Goal: Task Accomplishment & Management: Use online tool/utility

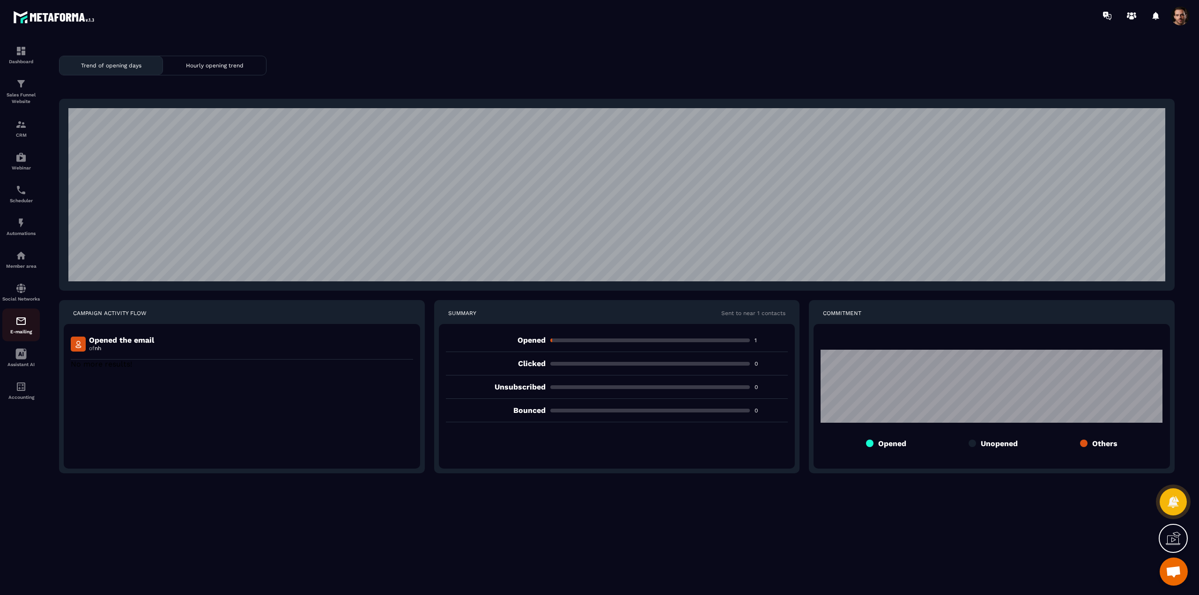
click at [23, 326] on img at bounding box center [20, 321] width 11 height 11
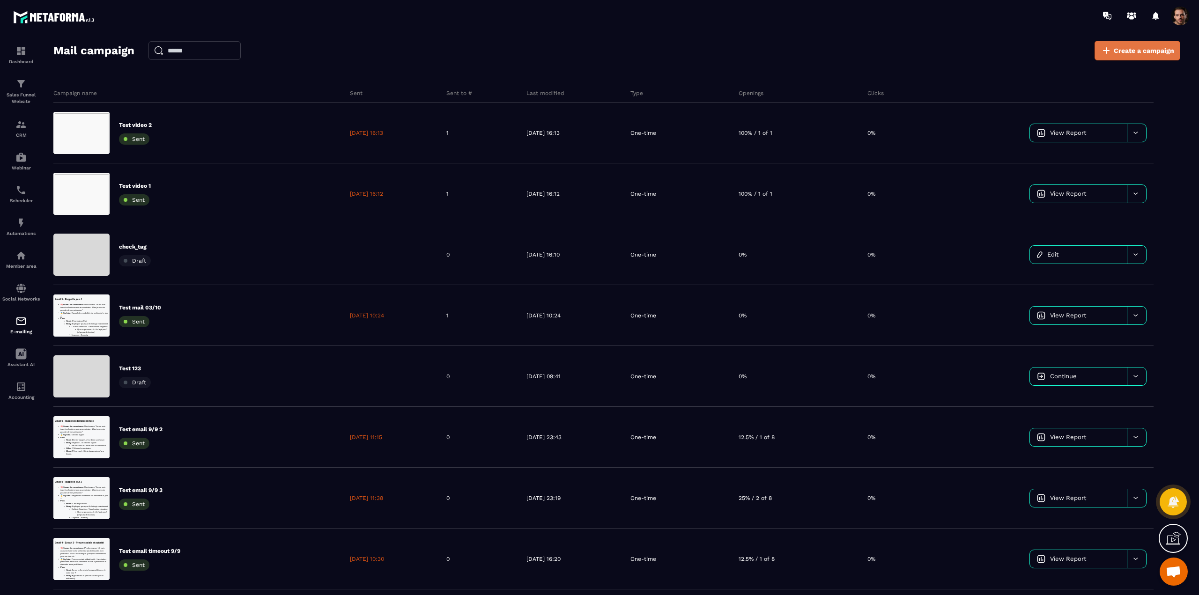
click at [1121, 53] on span "Create a campaign" at bounding box center [1144, 50] width 60 height 9
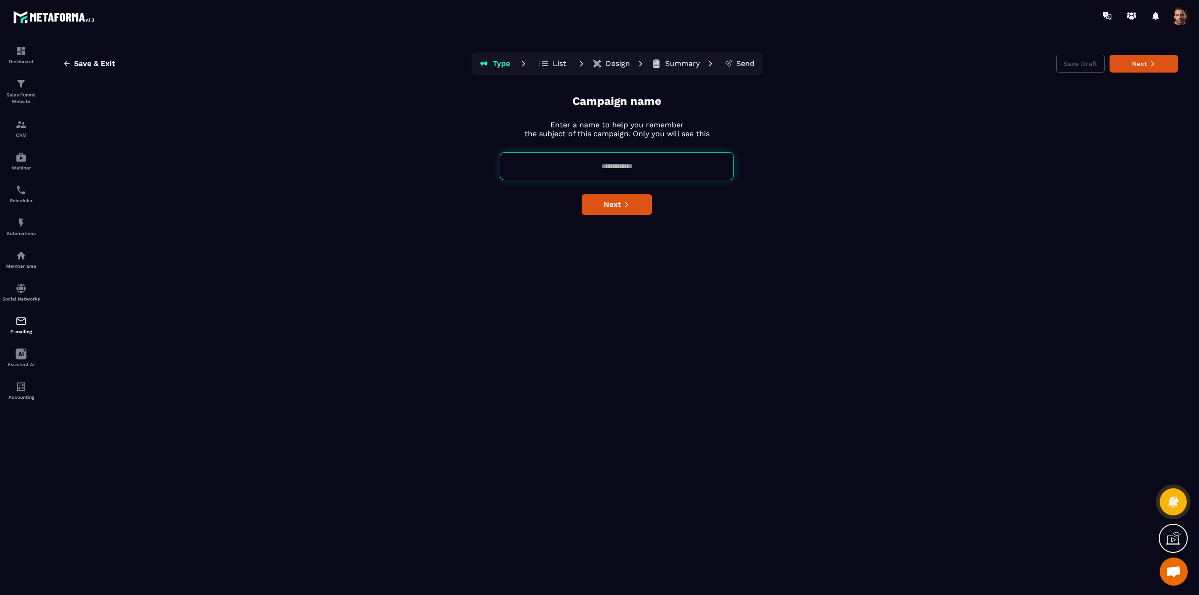
click at [632, 164] on input at bounding box center [617, 166] width 234 height 28
type input "****"
click at [632, 209] on button "Next" at bounding box center [617, 204] width 70 height 21
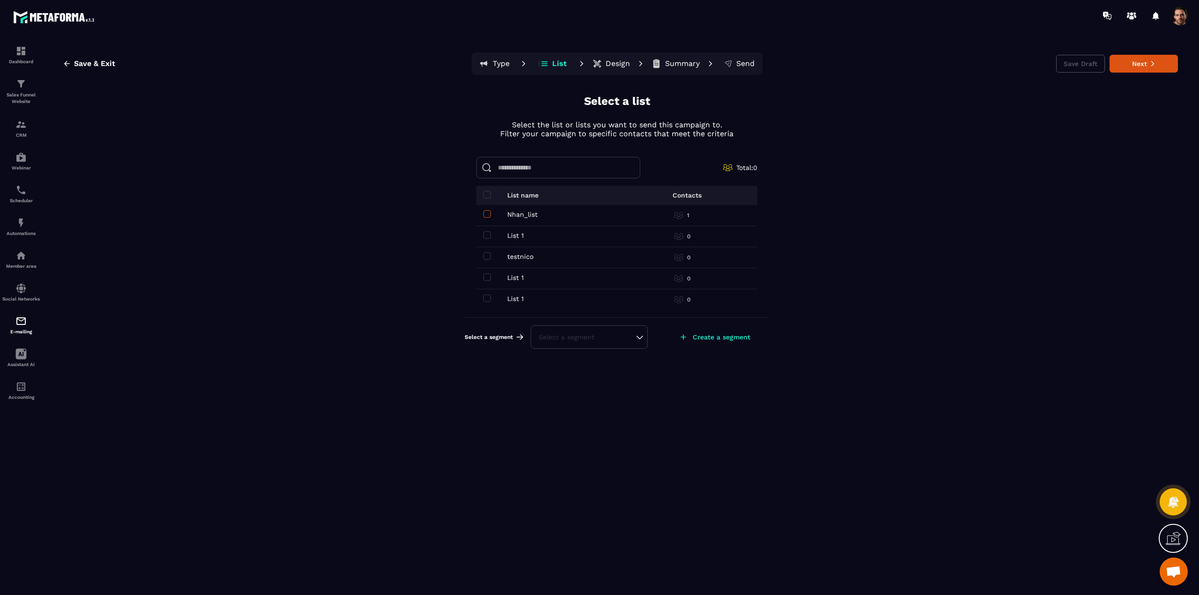
click at [484, 217] on span at bounding box center [486, 213] width 7 height 7
click at [1139, 67] on button "Next" at bounding box center [1144, 64] width 68 height 18
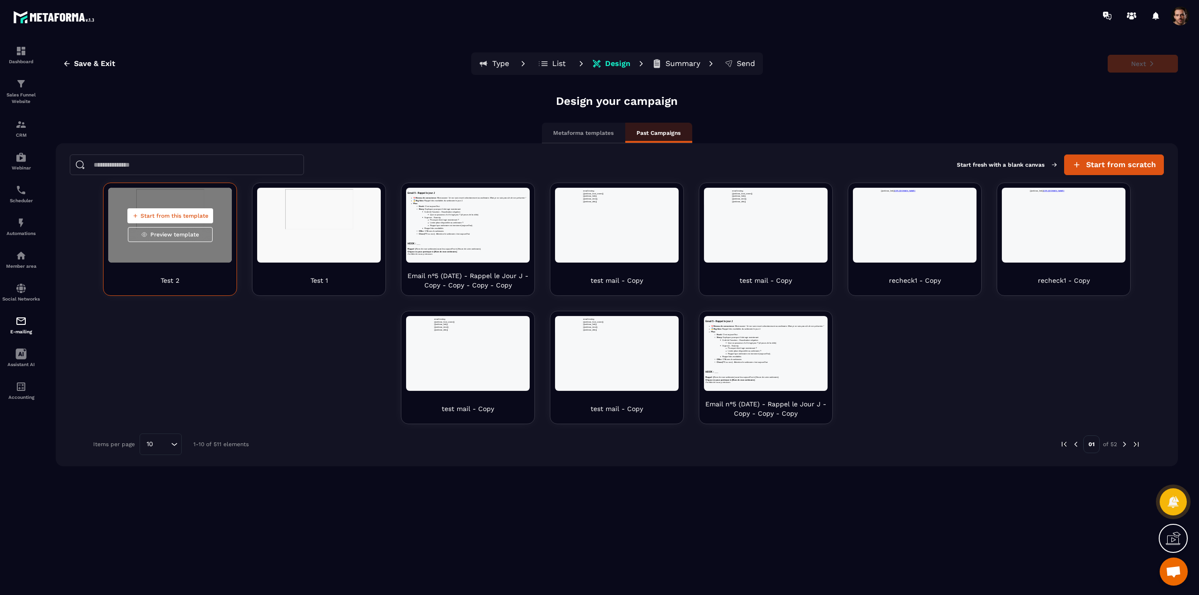
click at [178, 217] on span "Start from this template" at bounding box center [175, 215] width 68 height 7
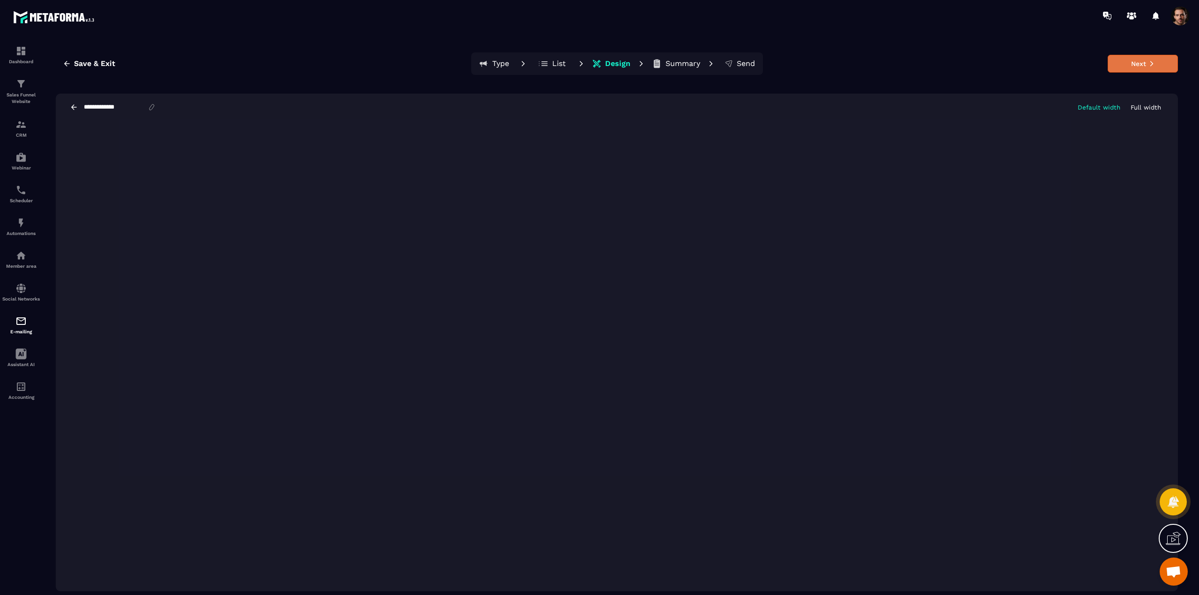
click at [1147, 67] on button "Next" at bounding box center [1143, 64] width 70 height 18
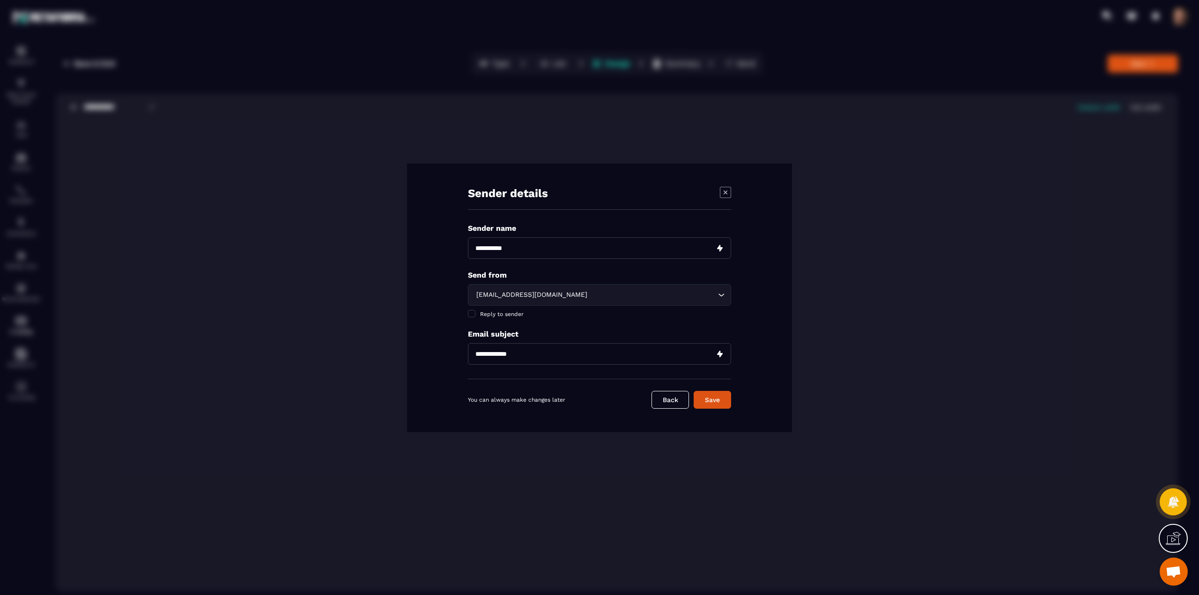
click at [527, 254] on input "Modal window" at bounding box center [599, 249] width 263 height 22
type input "****"
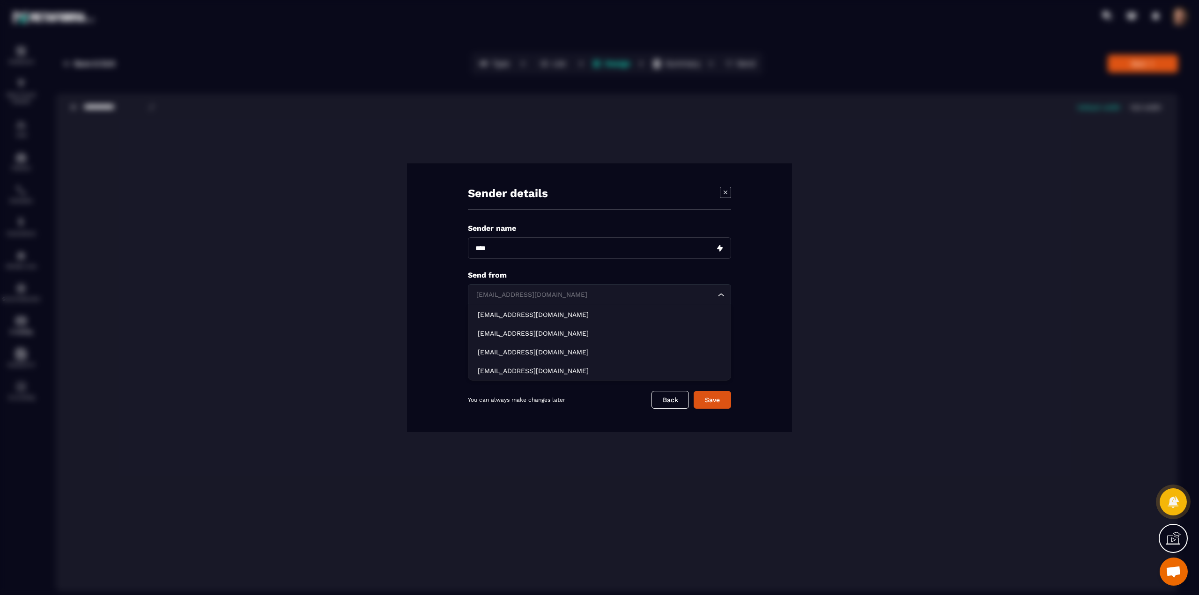
click at [505, 297] on div "[EMAIL_ADDRESS][DOMAIN_NAME]" at bounding box center [595, 295] width 244 height 10
click at [499, 335] on p "[EMAIL_ADDRESS][DOMAIN_NAME]" at bounding box center [600, 333] width 244 height 9
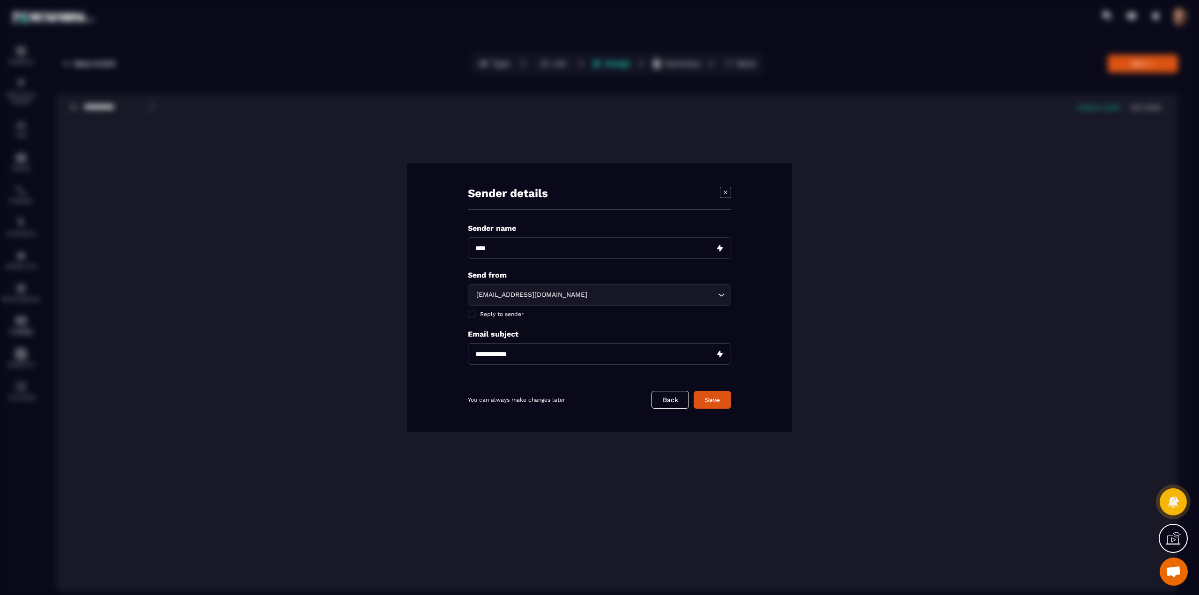
click at [517, 355] on input "Modal window" at bounding box center [599, 354] width 263 height 22
type input "****"
click at [720, 398] on button "Save" at bounding box center [712, 400] width 37 height 18
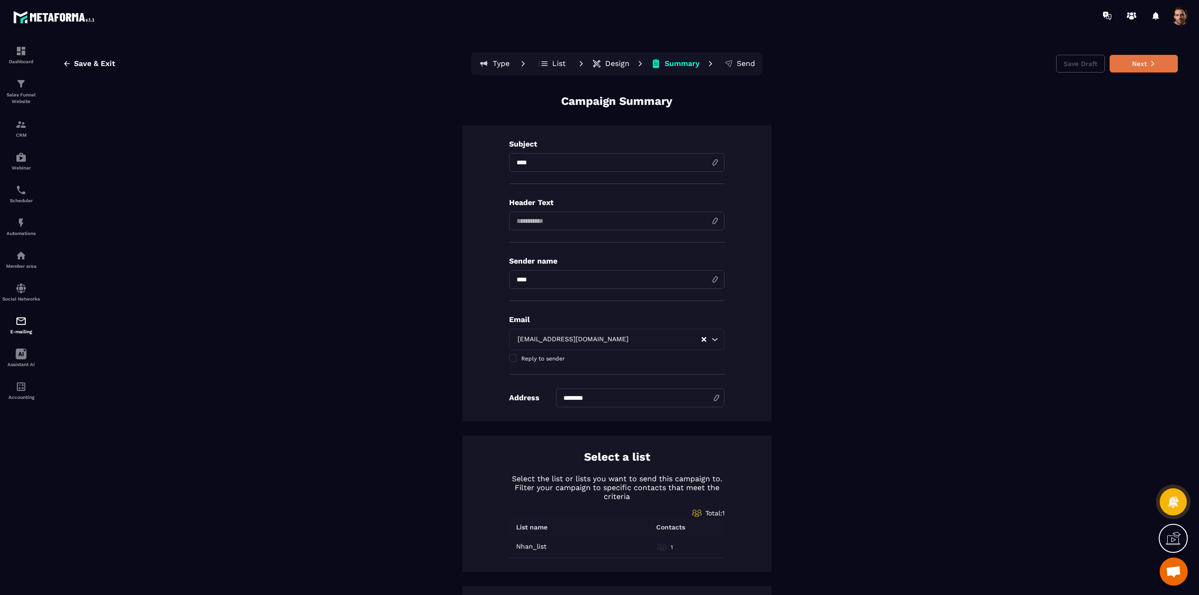
click at [1121, 65] on button "Next" at bounding box center [1144, 64] width 68 height 18
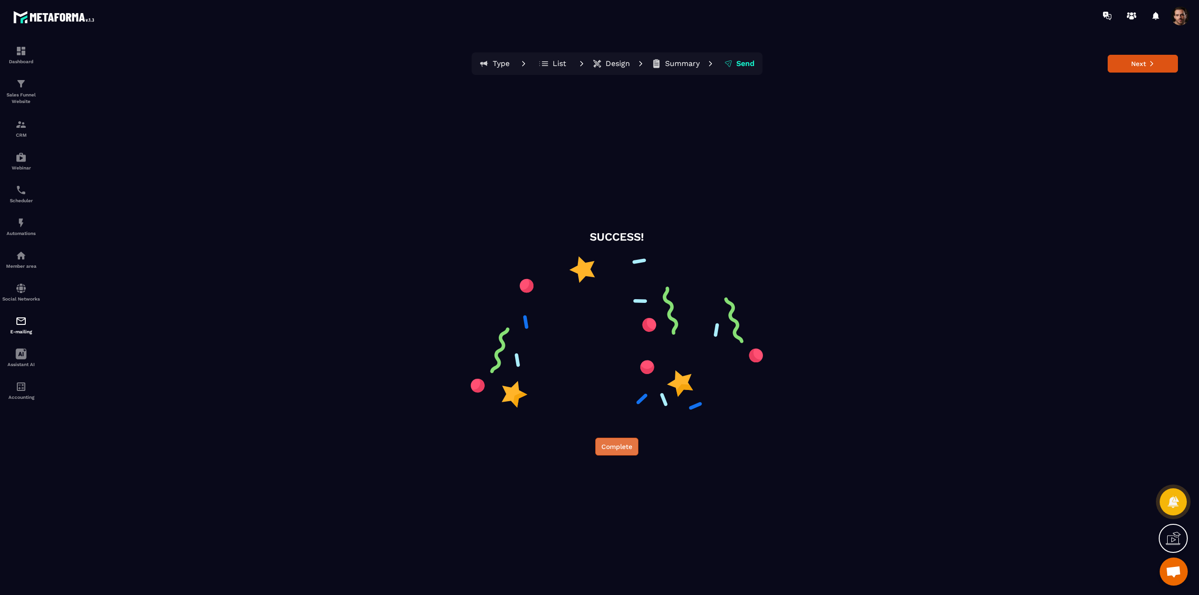
click at [602, 449] on button "Complete" at bounding box center [616, 447] width 43 height 18
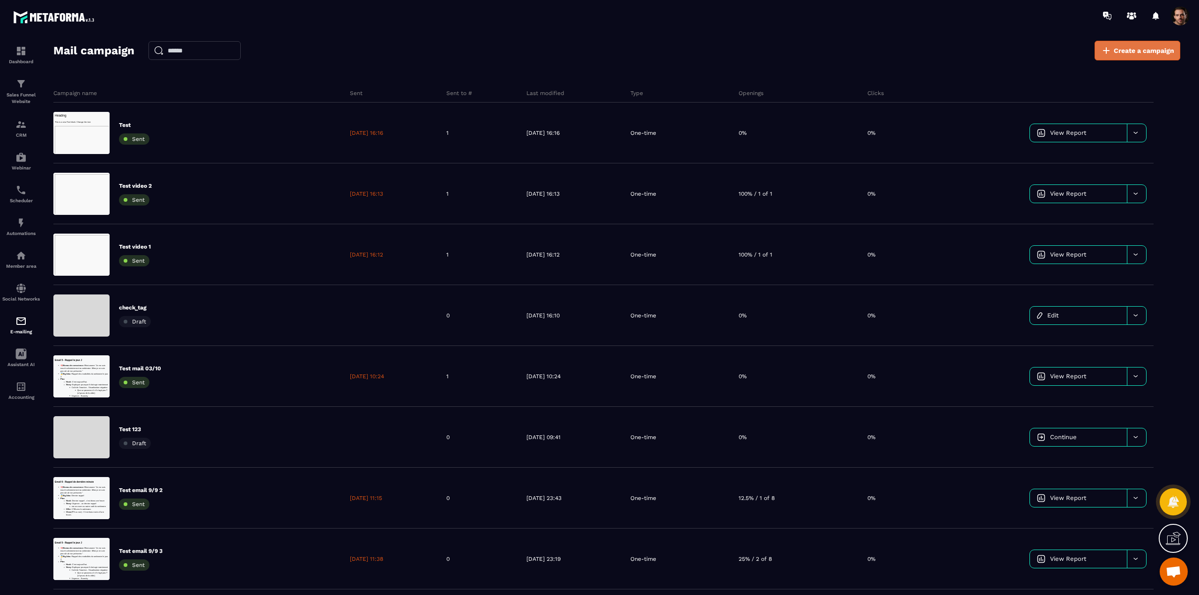
click at [1111, 51] on icon at bounding box center [1106, 50] width 11 height 11
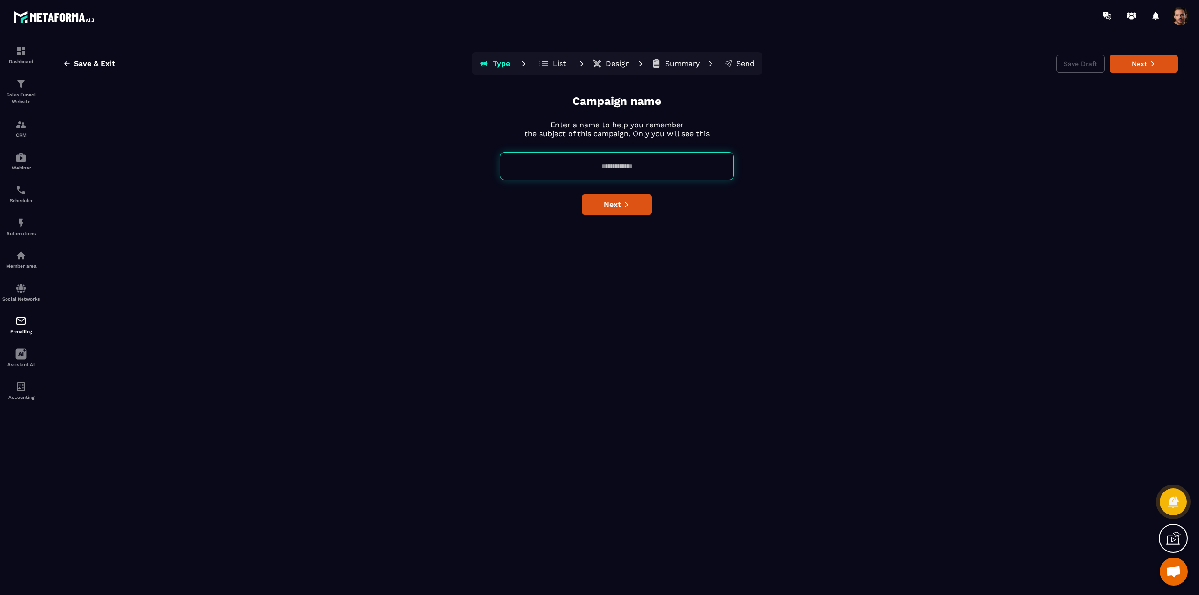
drag, startPoint x: 615, startPoint y: 169, endPoint x: 615, endPoint y: 154, distance: 15.0
click at [615, 169] on input at bounding box center [617, 166] width 234 height 28
type input "****"
click at [605, 206] on span "Next" at bounding box center [612, 204] width 17 height 9
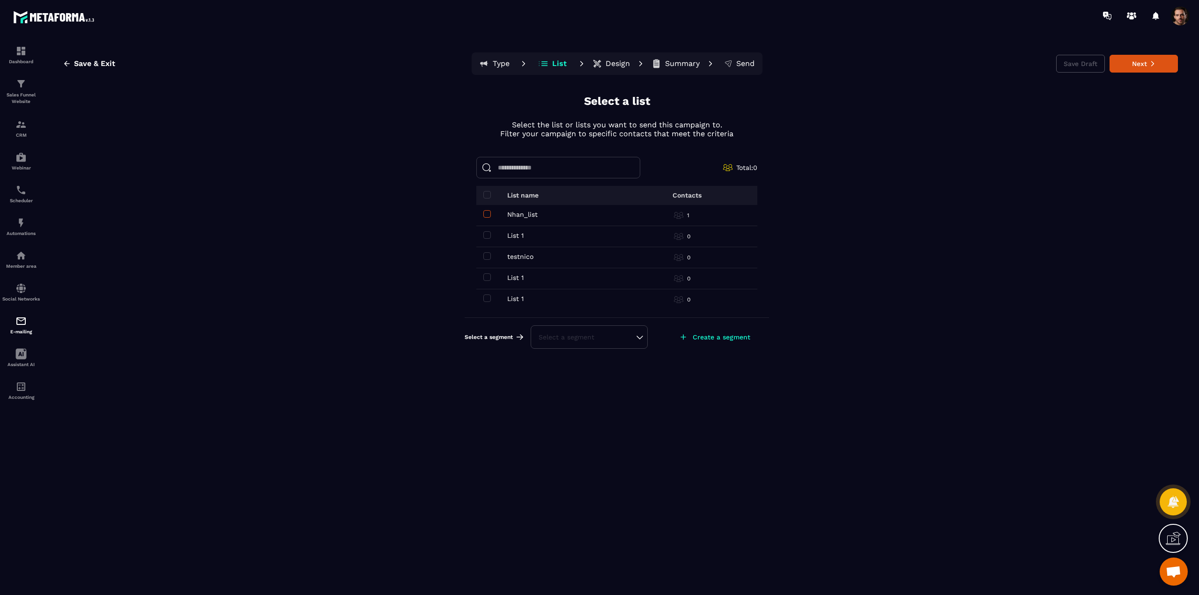
click at [488, 215] on span at bounding box center [486, 213] width 7 height 7
click at [1126, 67] on button "Next" at bounding box center [1144, 64] width 68 height 18
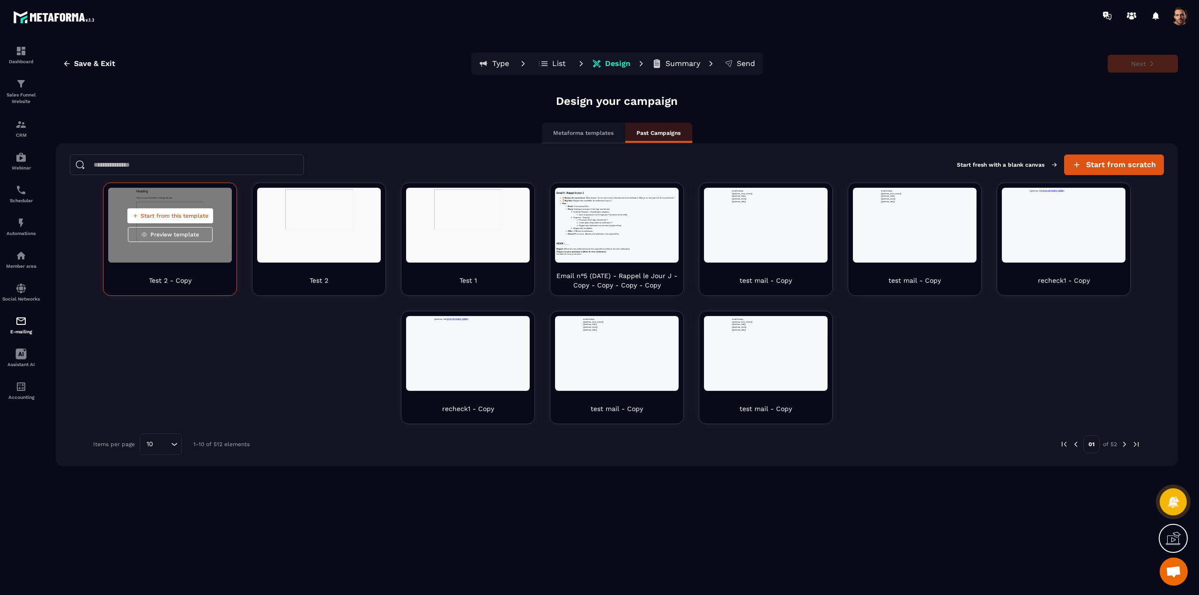
click at [182, 216] on span "Start from this template" at bounding box center [175, 215] width 68 height 7
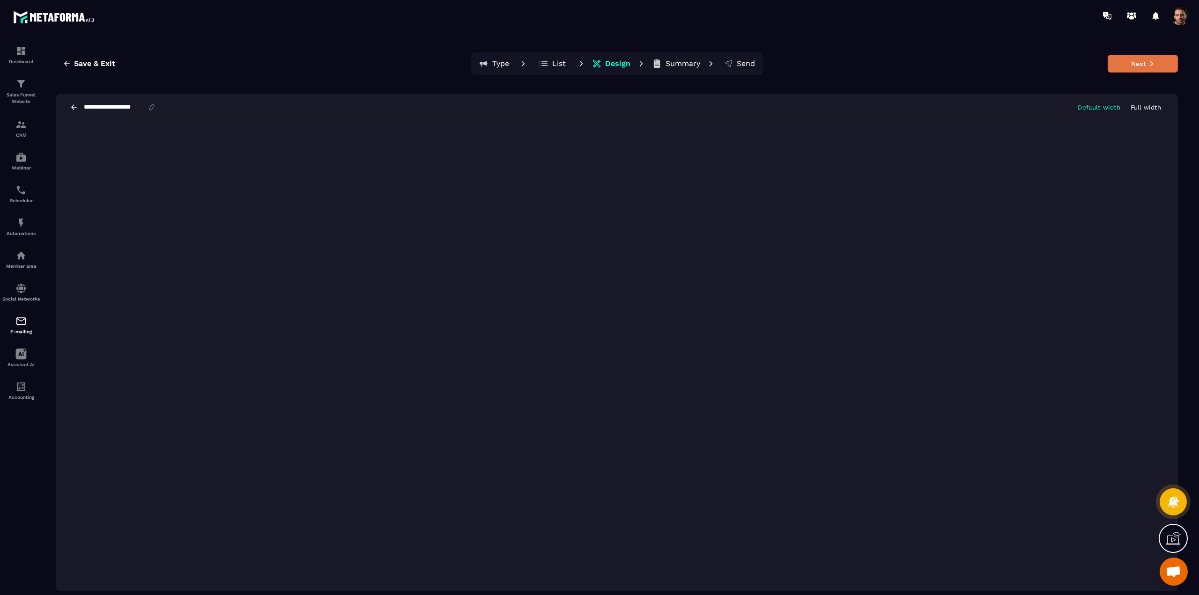
click at [1146, 67] on button "Next" at bounding box center [1143, 64] width 70 height 18
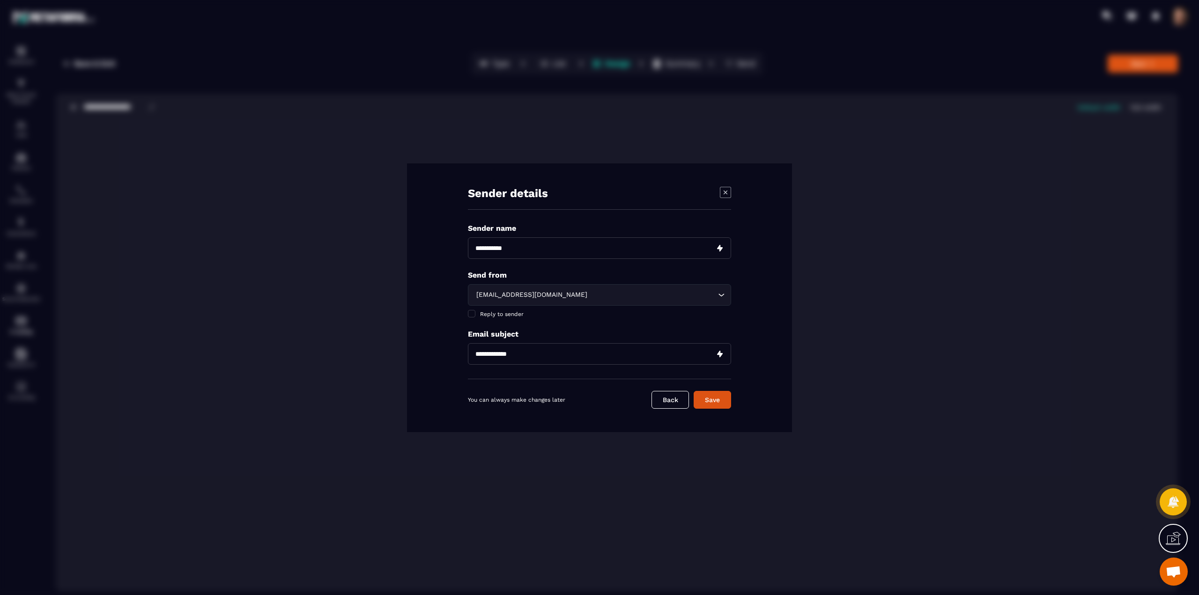
click at [520, 243] on input "Modal window" at bounding box center [599, 249] width 263 height 22
type input "*****"
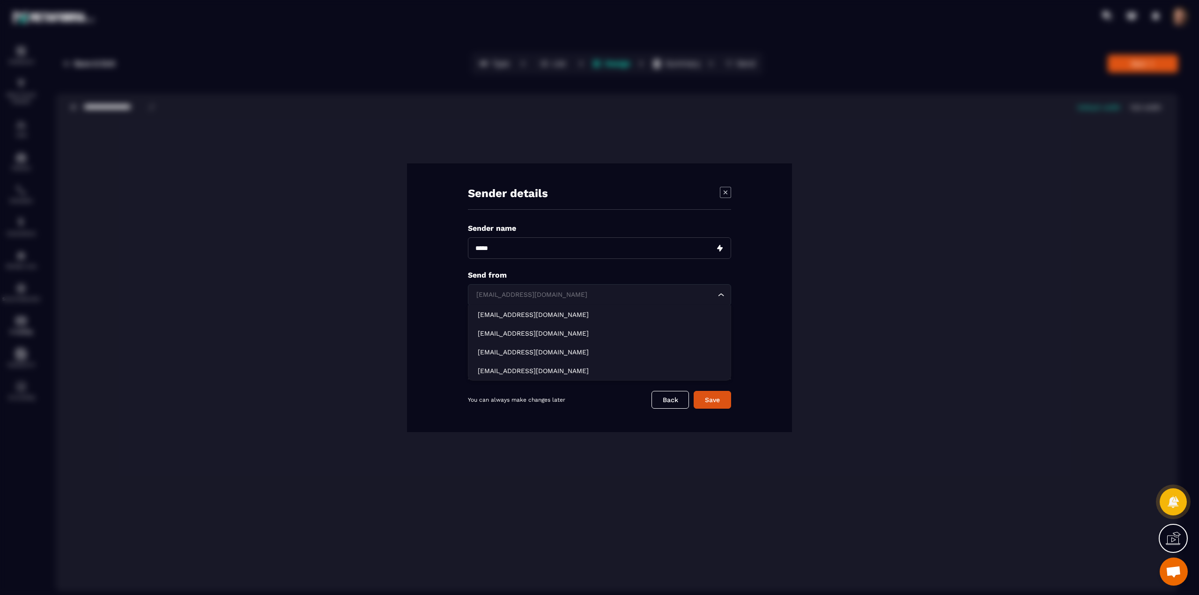
click at [534, 297] on div "[EMAIL_ADDRESS][DOMAIN_NAME]" at bounding box center [595, 295] width 244 height 10
click at [511, 335] on p "[EMAIL_ADDRESS][DOMAIN_NAME]" at bounding box center [600, 333] width 244 height 9
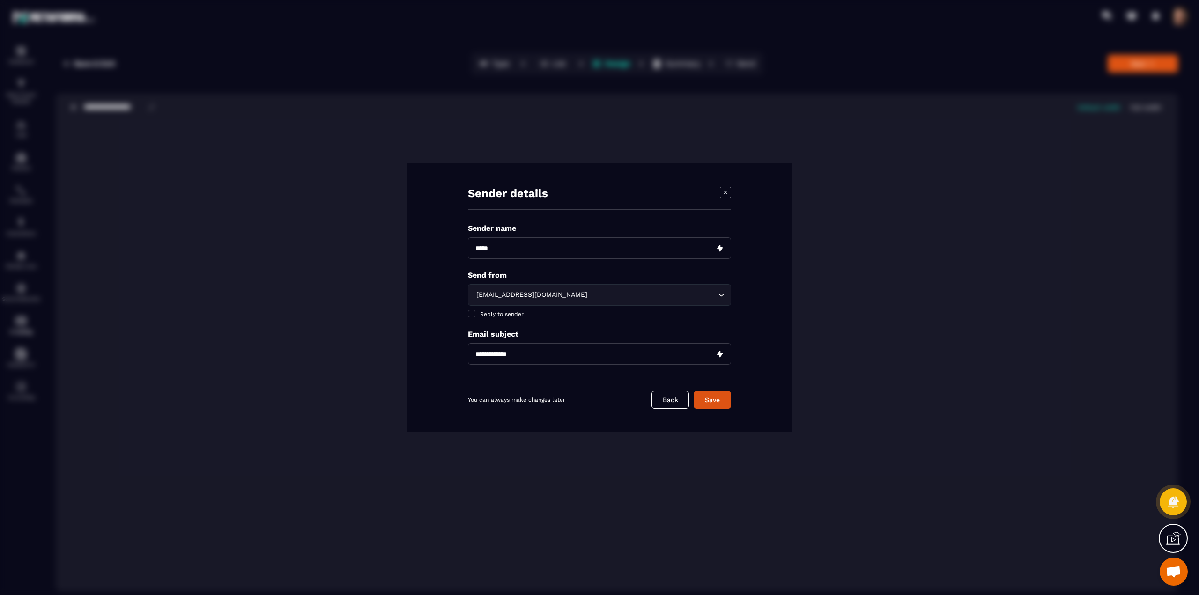
click at [525, 353] on input "Modal window" at bounding box center [599, 354] width 263 height 22
type input "*****"
click at [710, 399] on button "Save" at bounding box center [712, 400] width 37 height 18
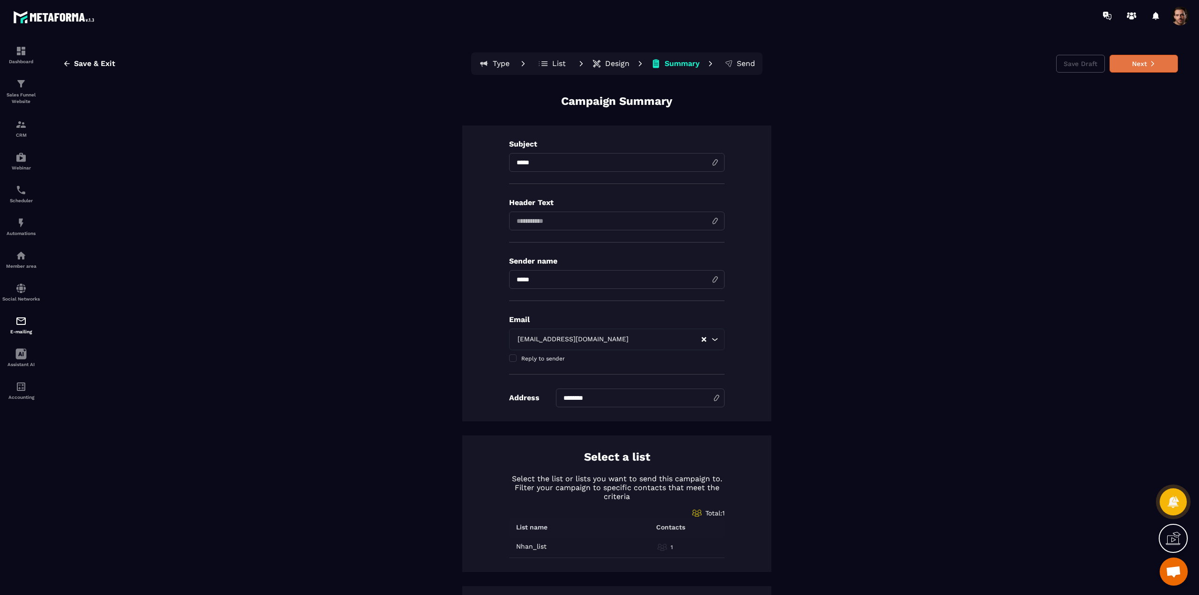
click at [1123, 62] on button "Next" at bounding box center [1144, 64] width 68 height 18
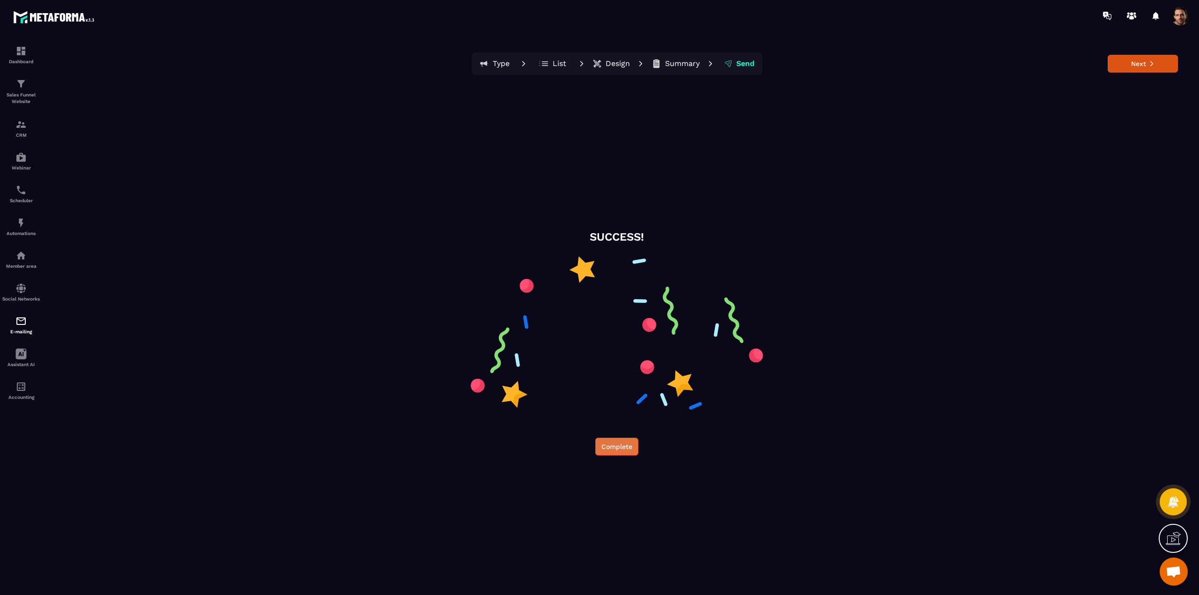
click at [601, 454] on button "Complete" at bounding box center [616, 447] width 43 height 18
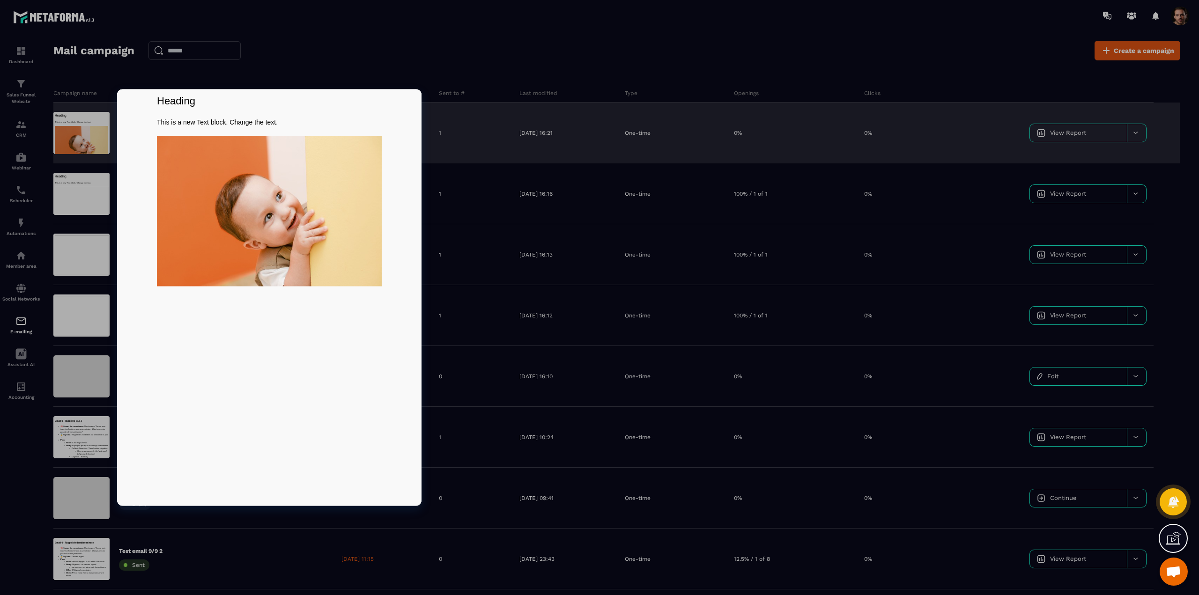
click at [305, 238] on img at bounding box center [269, 211] width 225 height 150
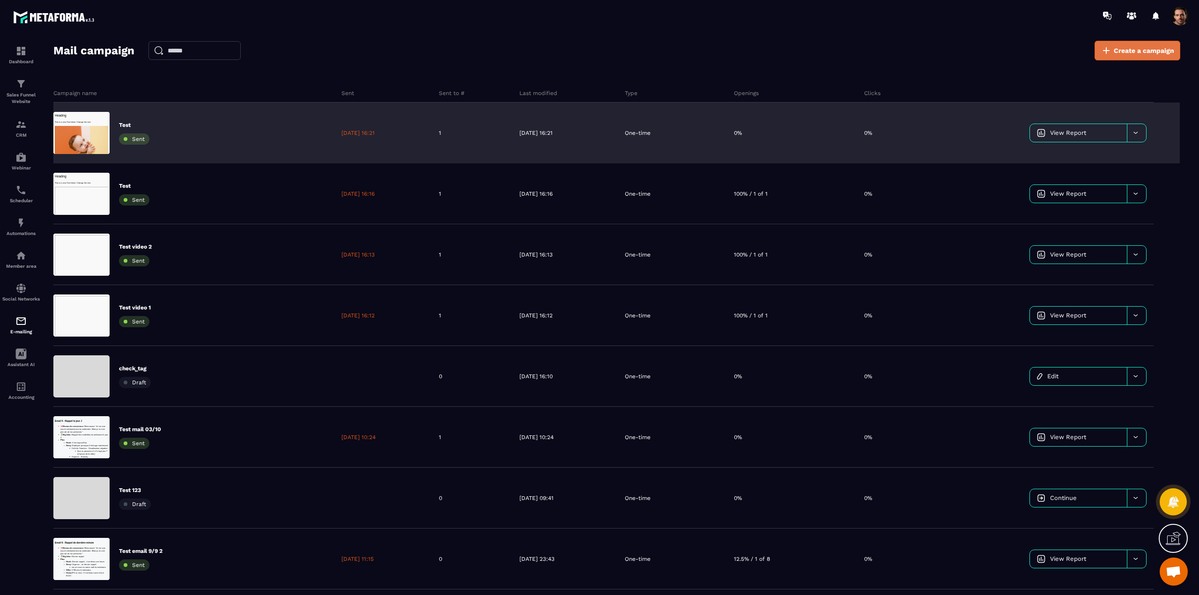
click at [1131, 49] on span "Create a campaign" at bounding box center [1144, 50] width 60 height 9
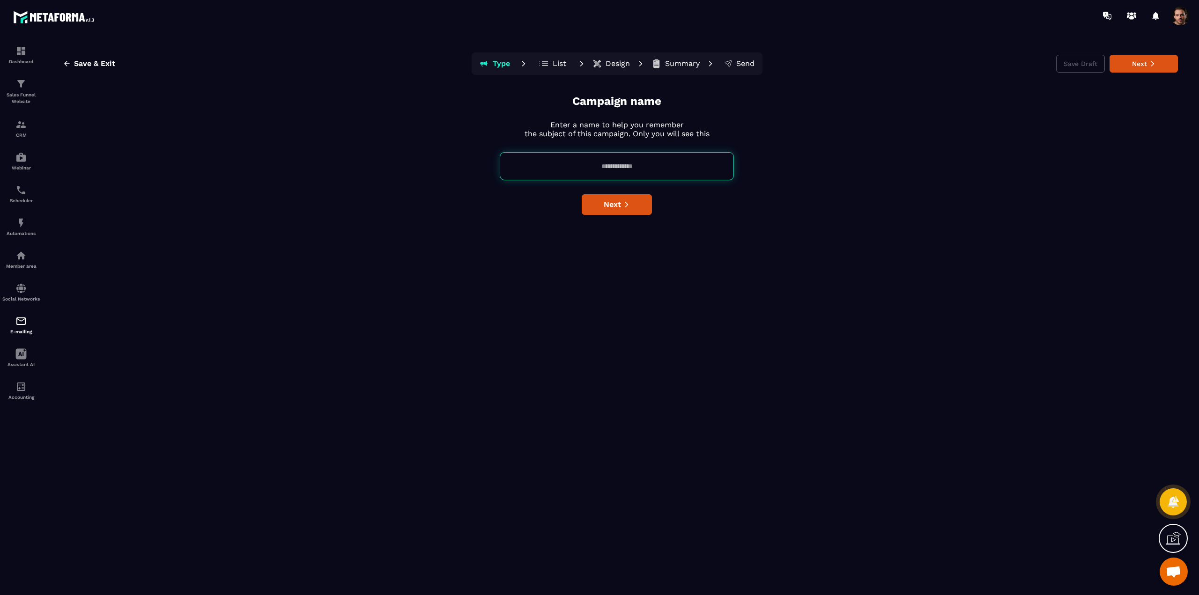
click at [594, 171] on input at bounding box center [617, 166] width 234 height 28
type input "**********"
click at [610, 205] on span "Next" at bounding box center [612, 204] width 17 height 9
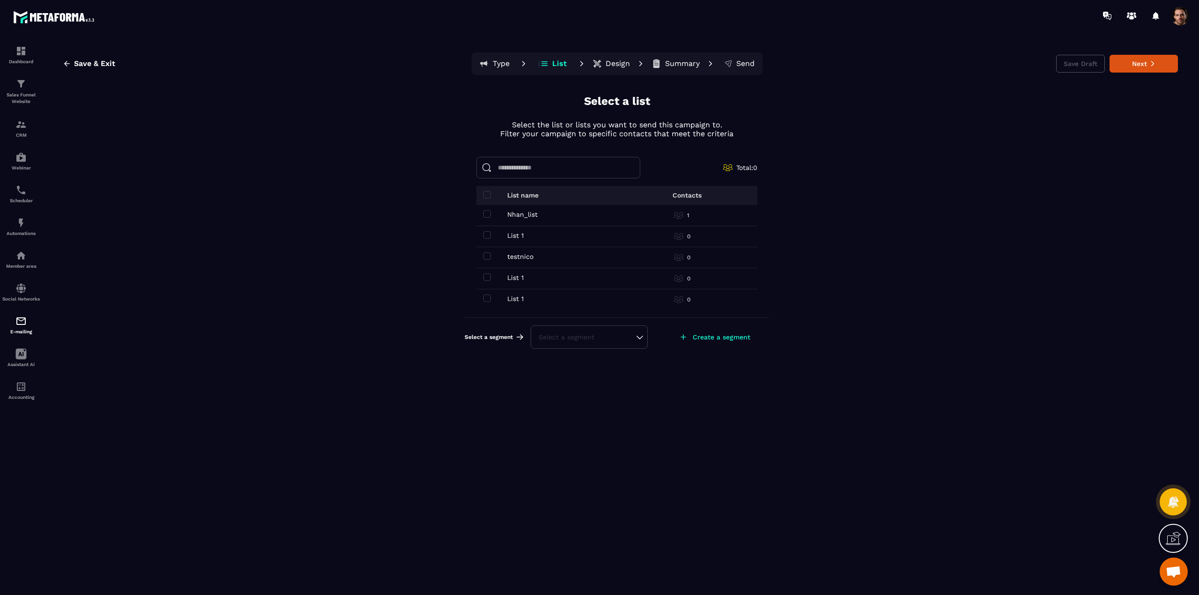
click at [491, 211] on div "Nhan_list Nhan_list" at bounding box center [553, 214] width 141 height 7
click at [486, 214] on span at bounding box center [486, 213] width 7 height 7
click at [1139, 66] on button "Next" at bounding box center [1144, 64] width 68 height 18
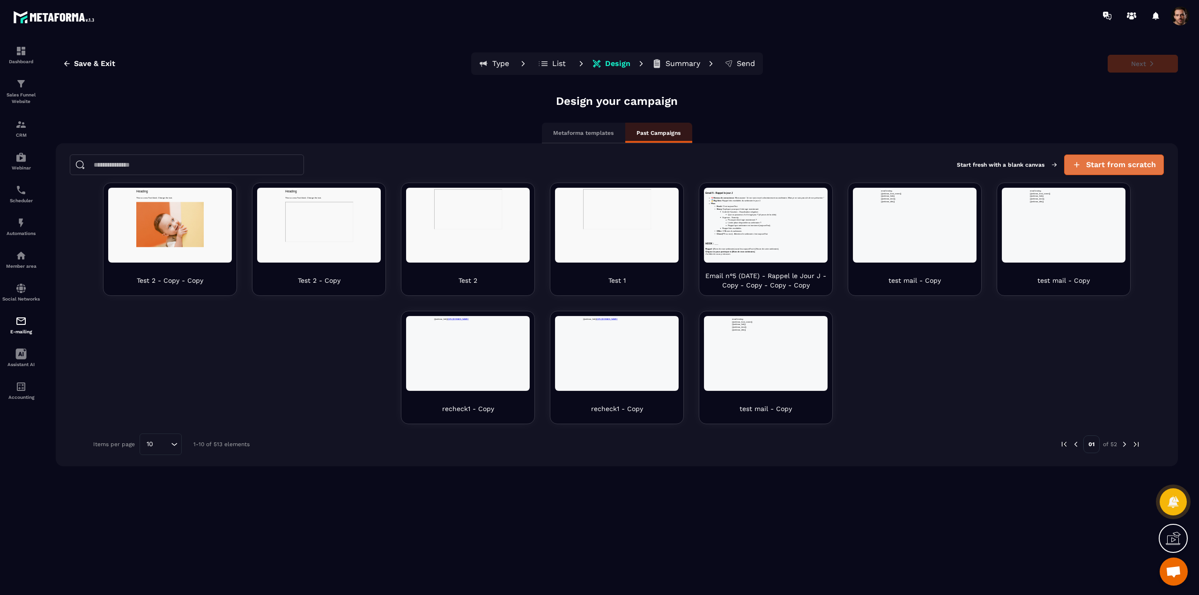
click at [1108, 163] on span "Start from scratch" at bounding box center [1121, 164] width 70 height 9
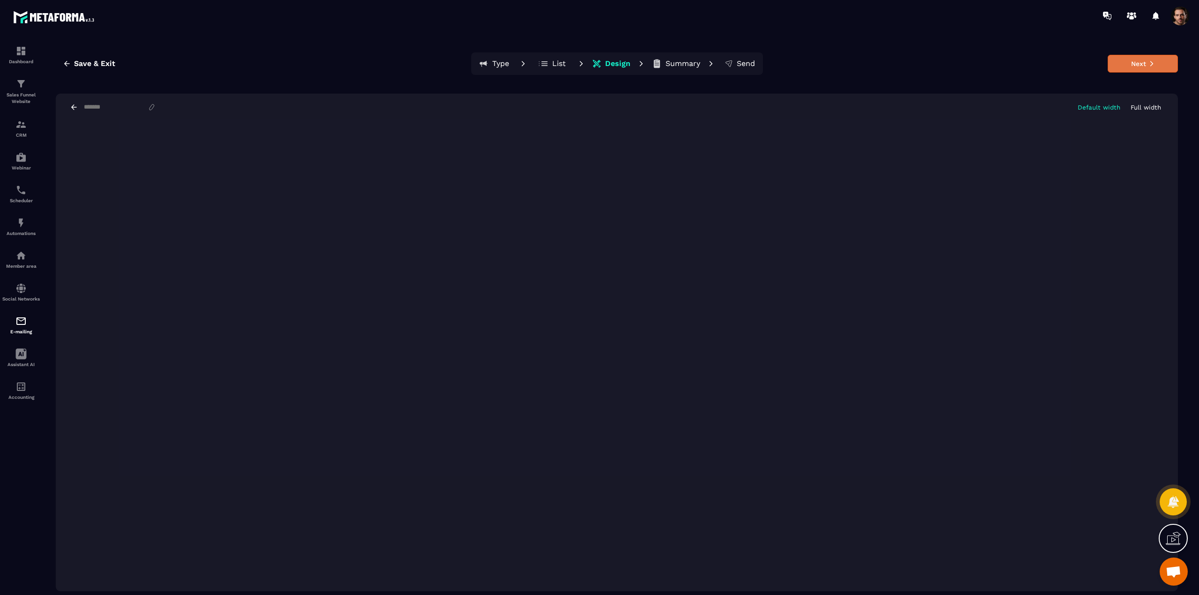
click at [1137, 67] on button "Next" at bounding box center [1143, 64] width 70 height 18
click at [132, 98] on div "Default width Full width" at bounding box center [617, 107] width 1122 height 27
click at [131, 101] on div "Default width Full width" at bounding box center [617, 107] width 1122 height 27
click at [117, 102] on div "Default width Full width" at bounding box center [617, 107] width 1122 height 27
click at [111, 107] on input at bounding box center [115, 108] width 65 height 8
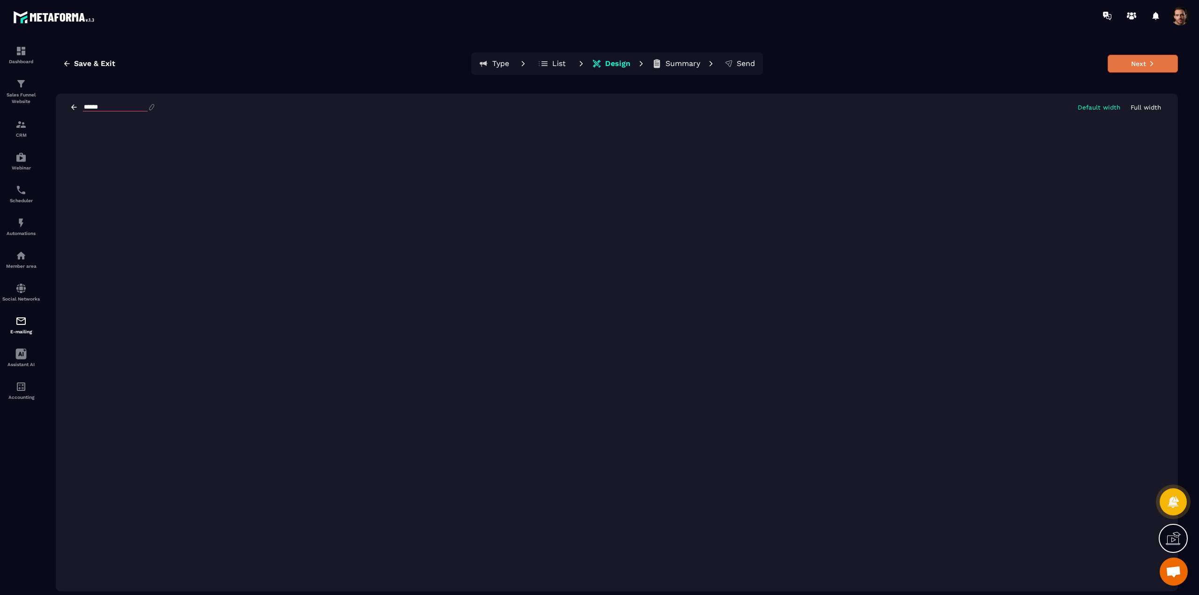
type input "******"
click at [1122, 65] on button "Next" at bounding box center [1143, 64] width 70 height 18
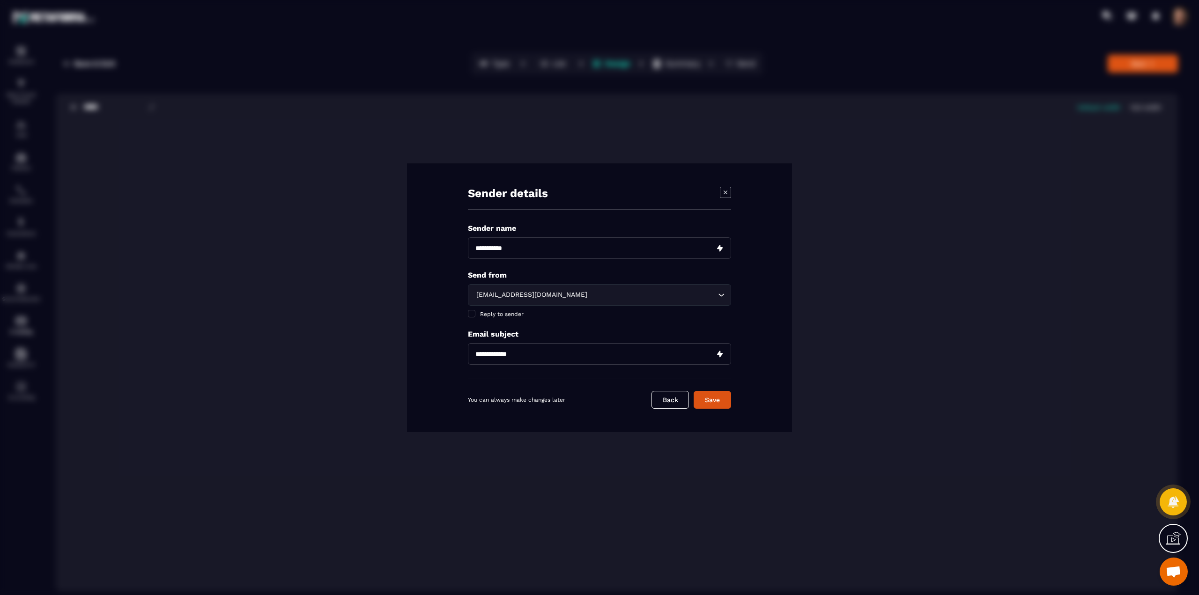
click at [543, 253] on input "Modal window" at bounding box center [599, 249] width 263 height 22
type input "*****"
click at [552, 293] on div "[EMAIL_ADDRESS][DOMAIN_NAME]" at bounding box center [595, 295] width 244 height 10
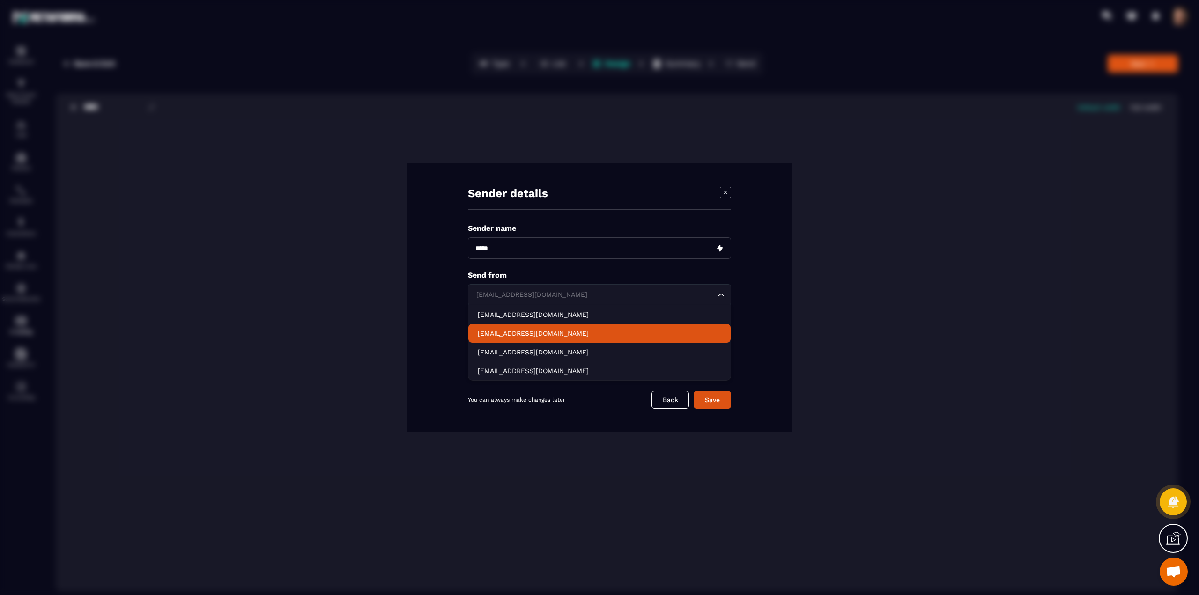
click at [505, 332] on p "[EMAIL_ADDRESS][DOMAIN_NAME]" at bounding box center [600, 333] width 244 height 9
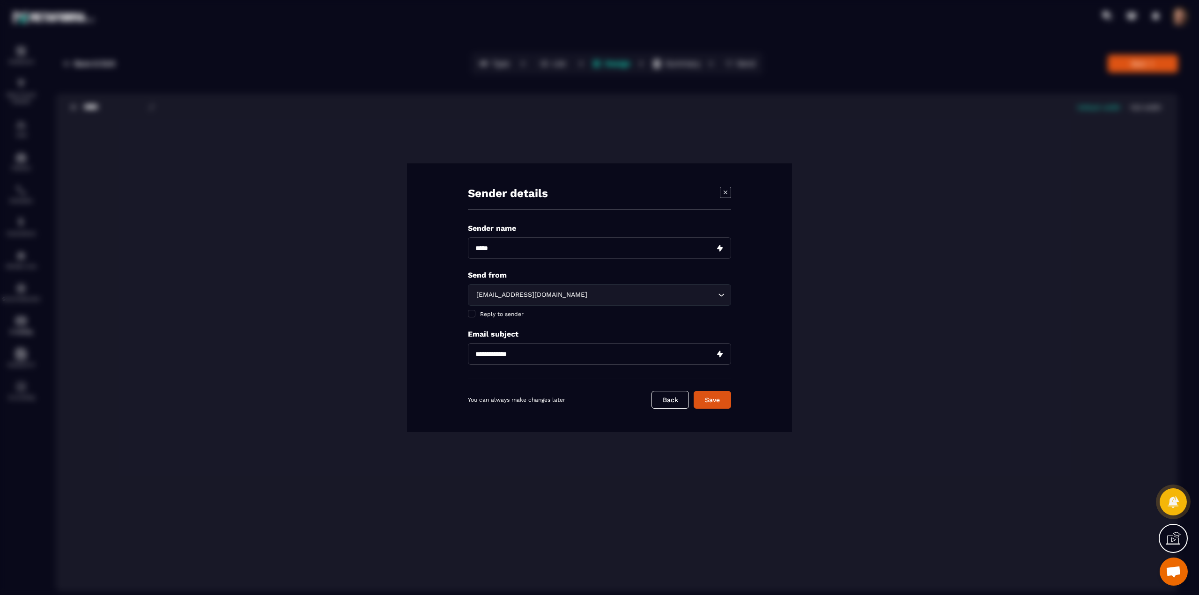
click at [527, 358] on input "Modal window" at bounding box center [599, 354] width 263 height 22
type input "*******"
click at [717, 403] on button "Save" at bounding box center [712, 400] width 37 height 18
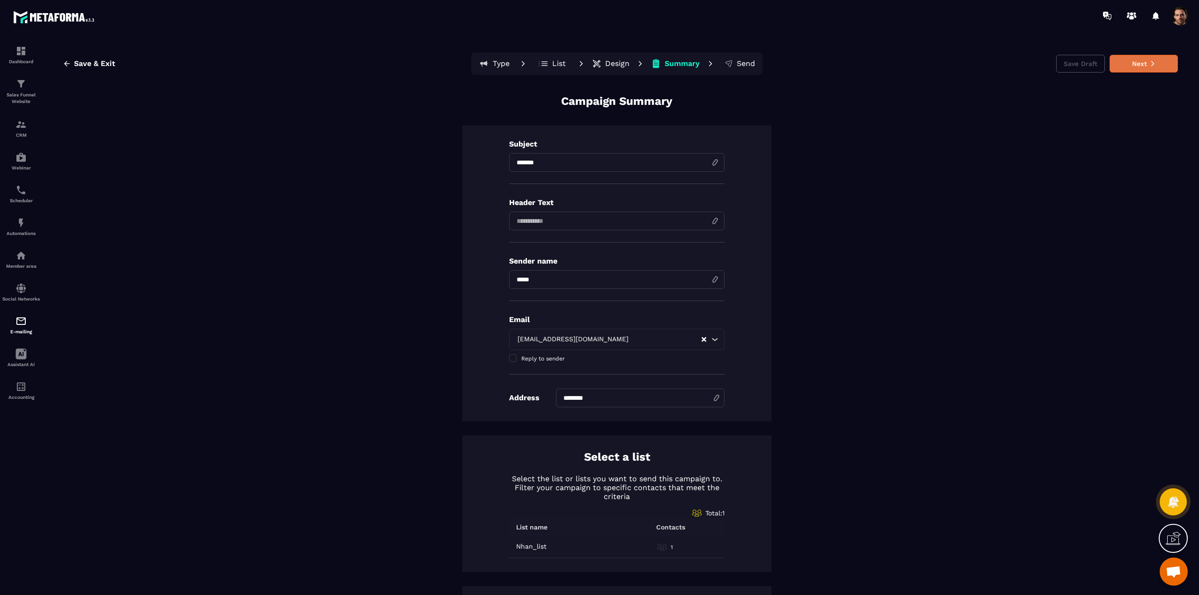
click at [1146, 59] on button "Next" at bounding box center [1144, 64] width 68 height 18
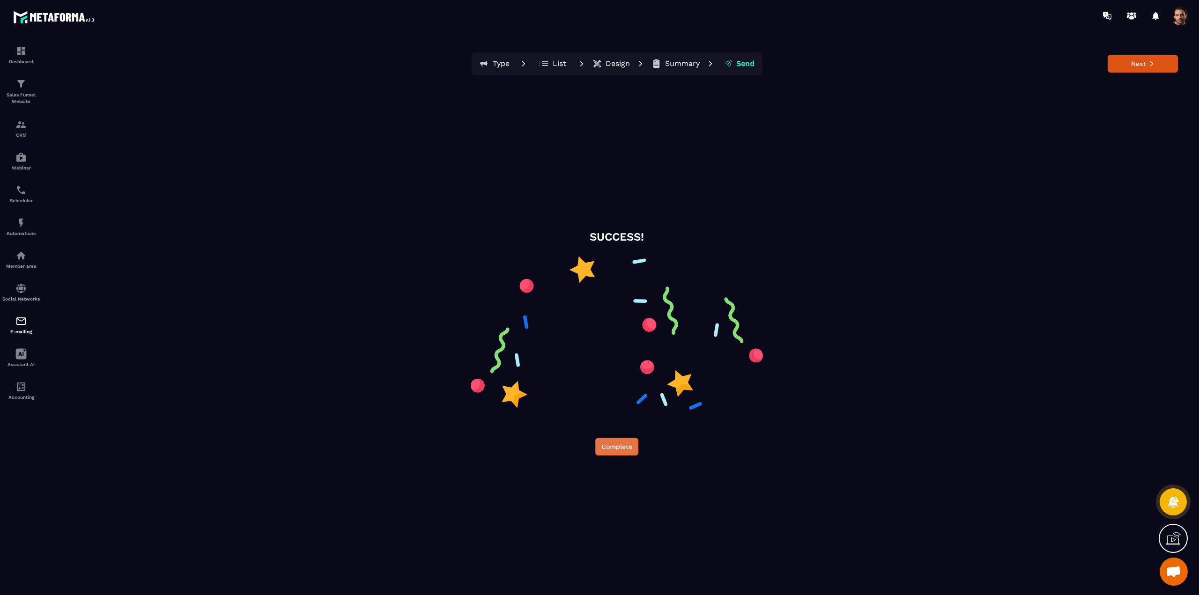
click at [614, 443] on button "Complete" at bounding box center [616, 447] width 43 height 18
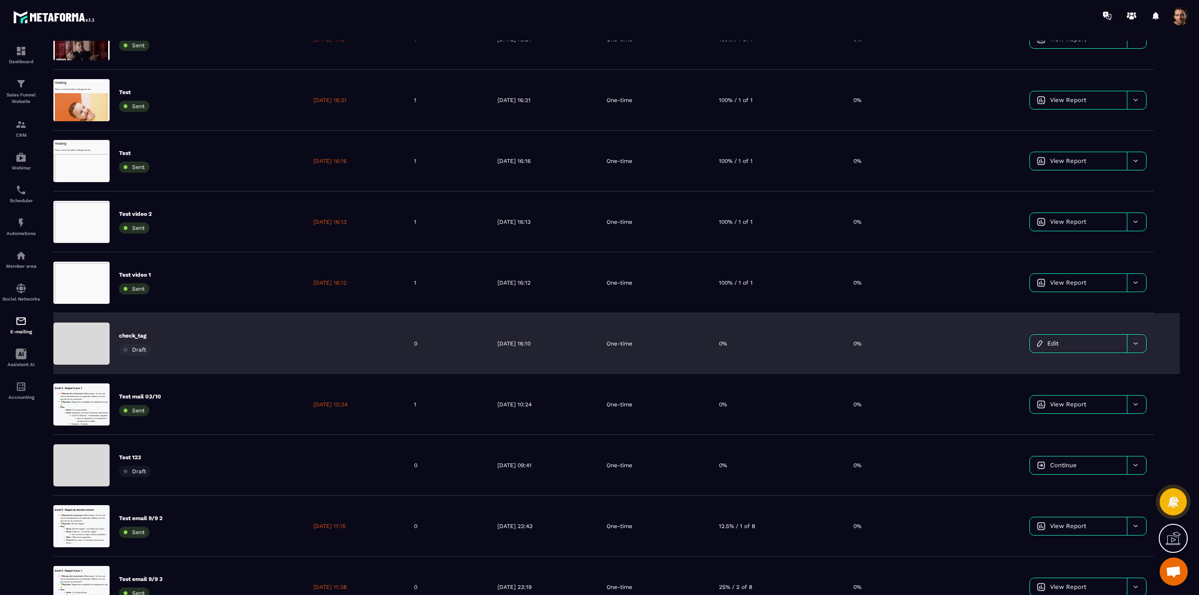
click at [234, 346] on div "check_tag Draft" at bounding box center [179, 343] width 253 height 61
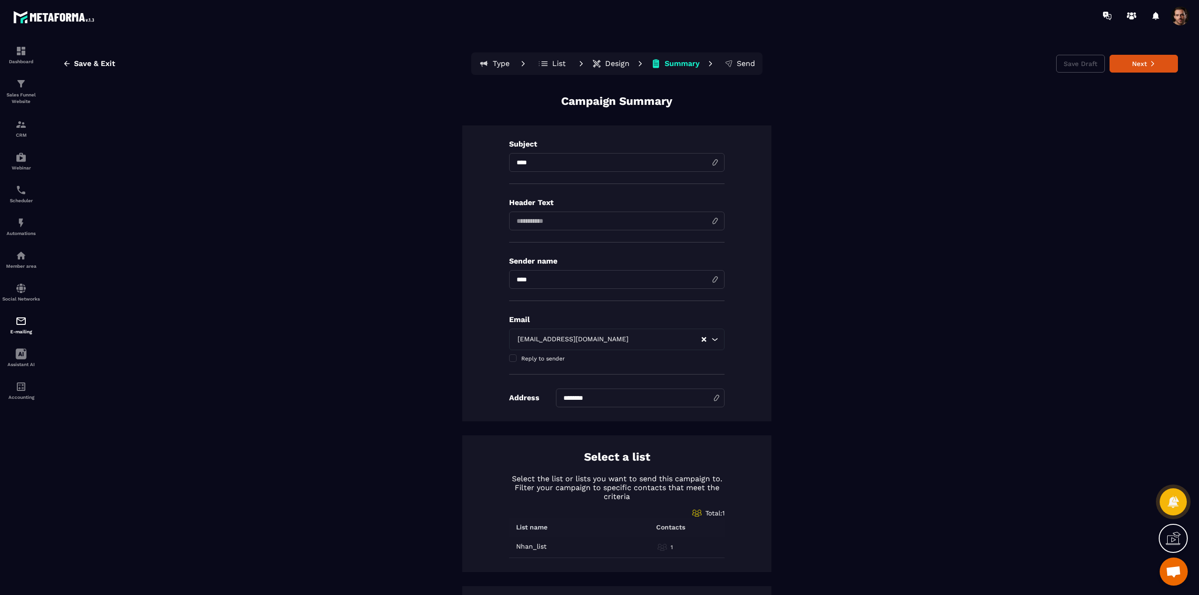
click at [605, 62] on p "Design" at bounding box center [617, 63] width 24 height 9
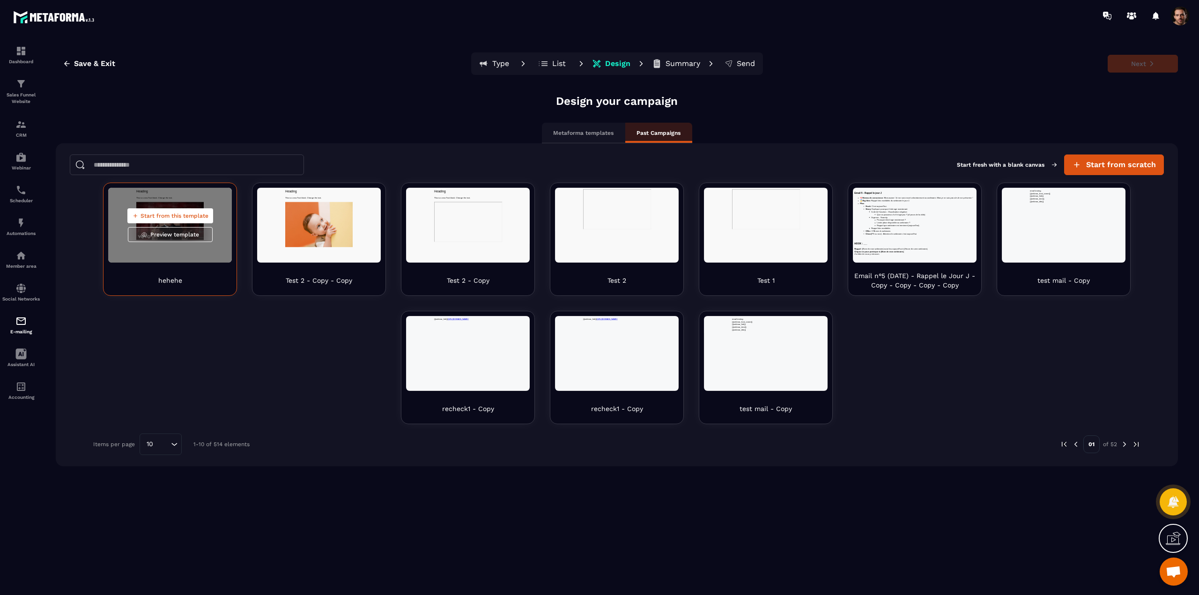
click at [163, 216] on span "Start from this template" at bounding box center [175, 215] width 68 height 7
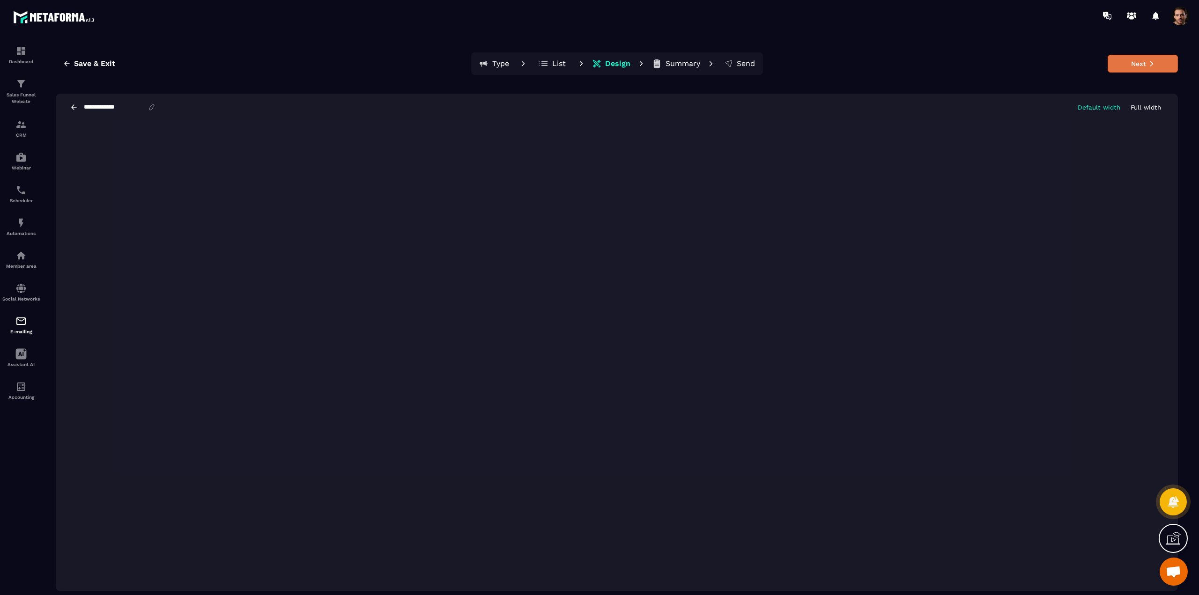
click at [1133, 65] on button "Next" at bounding box center [1143, 64] width 70 height 18
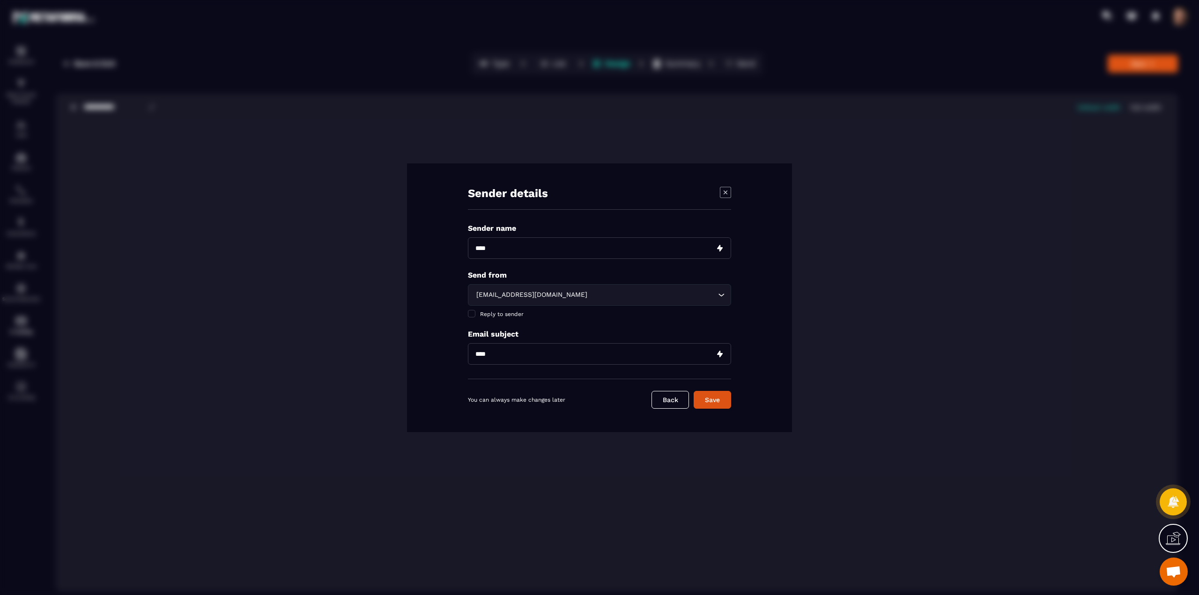
click at [495, 254] on input "Modal window" at bounding box center [599, 249] width 263 height 22
click at [708, 402] on button "Save" at bounding box center [712, 400] width 37 height 18
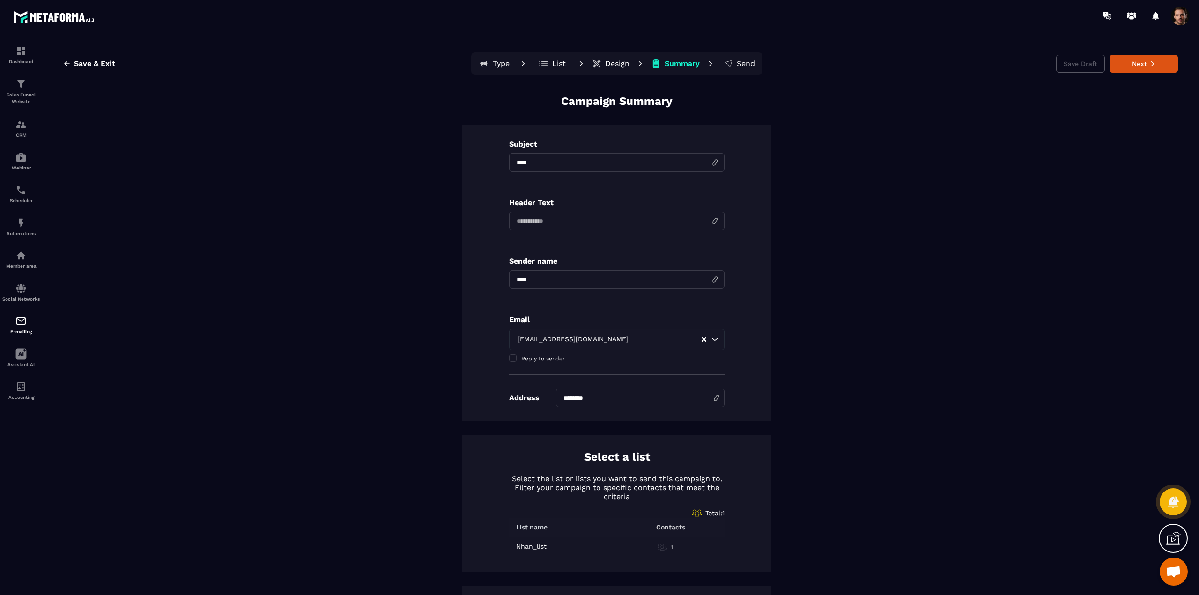
click at [547, 61] on button "List" at bounding box center [552, 63] width 42 height 19
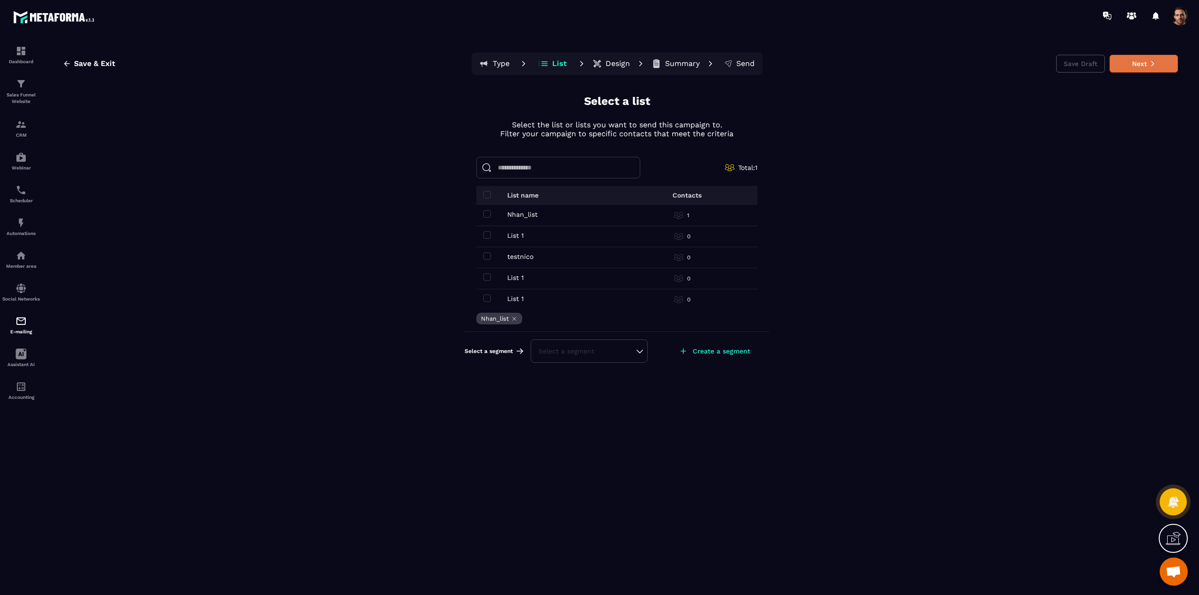
click at [1131, 66] on button "Next" at bounding box center [1144, 64] width 68 height 18
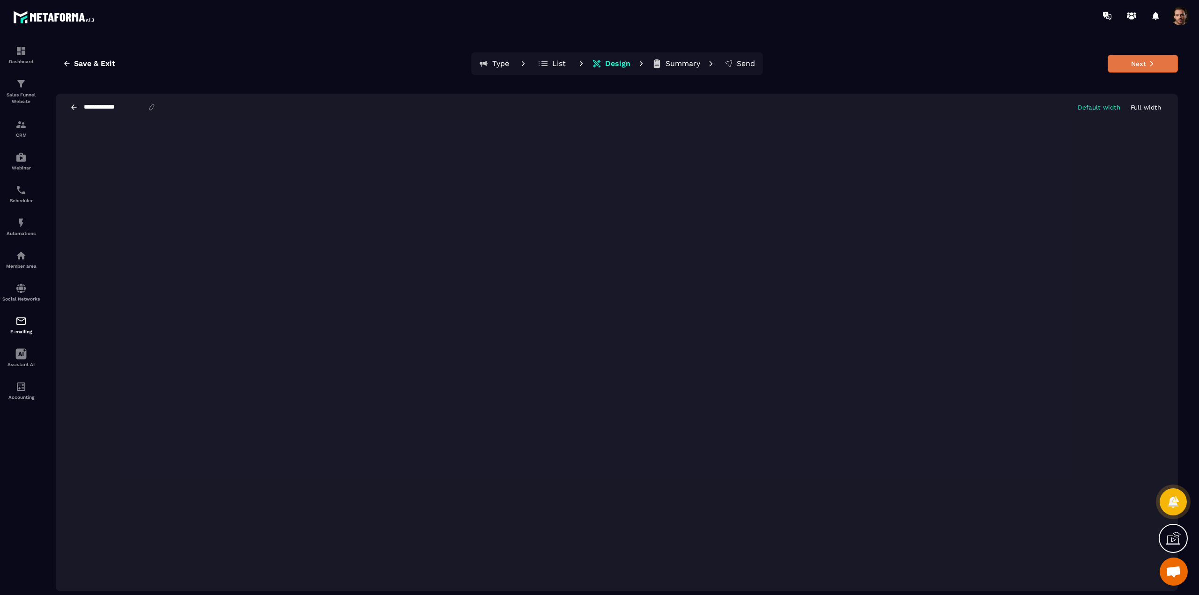
click at [1140, 64] on button "Next" at bounding box center [1143, 64] width 70 height 18
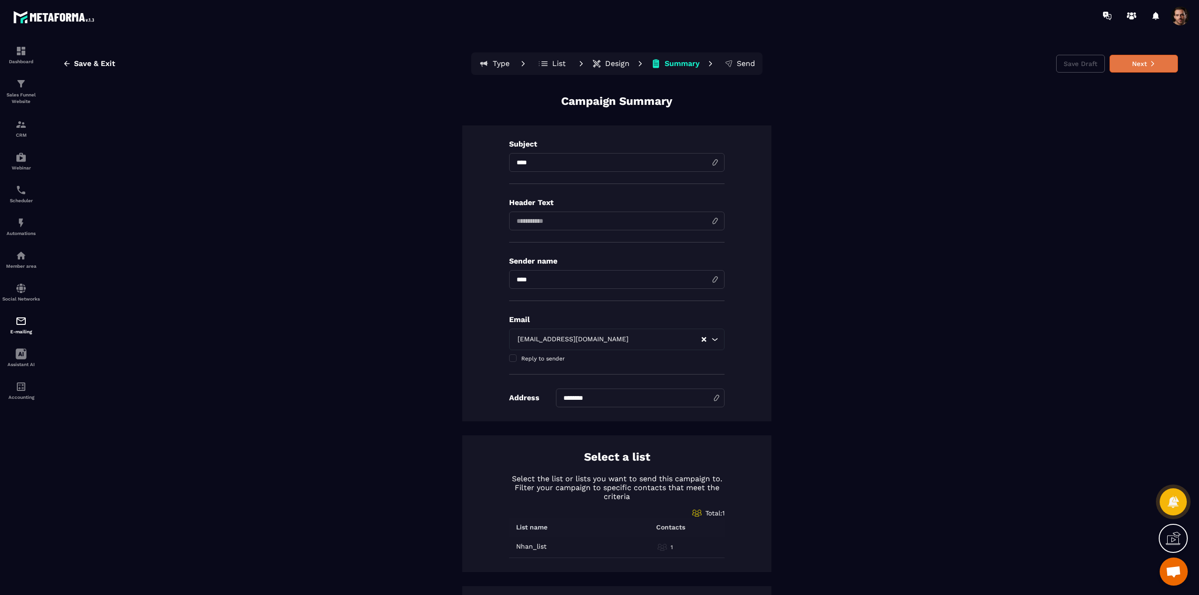
click at [1122, 64] on button "Next" at bounding box center [1144, 64] width 68 height 18
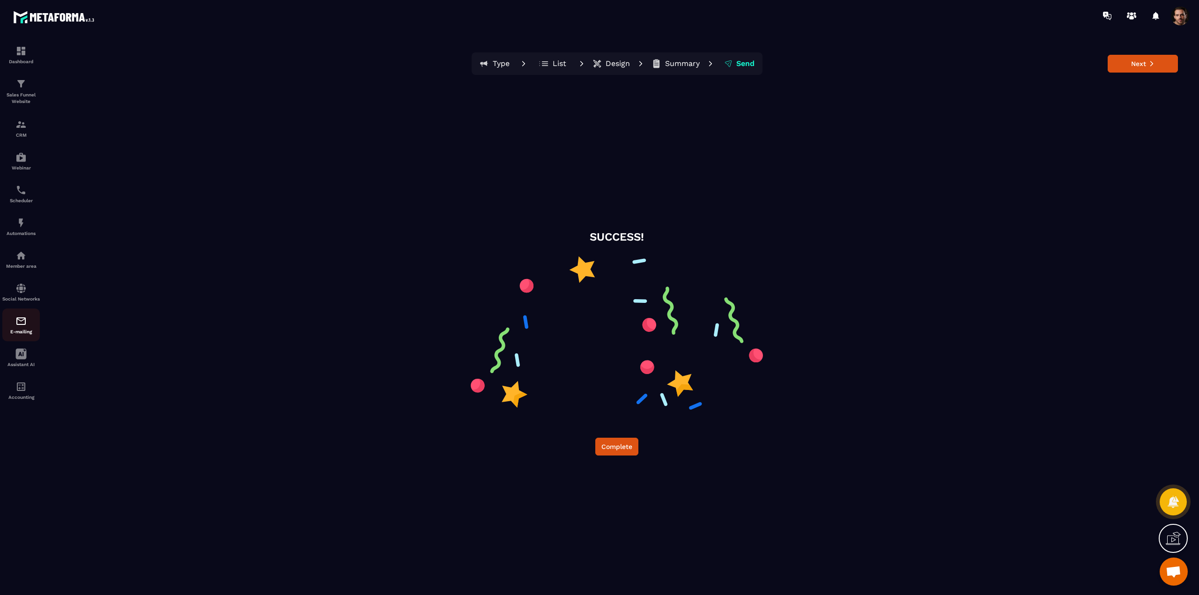
click at [24, 327] on img at bounding box center [20, 321] width 11 height 11
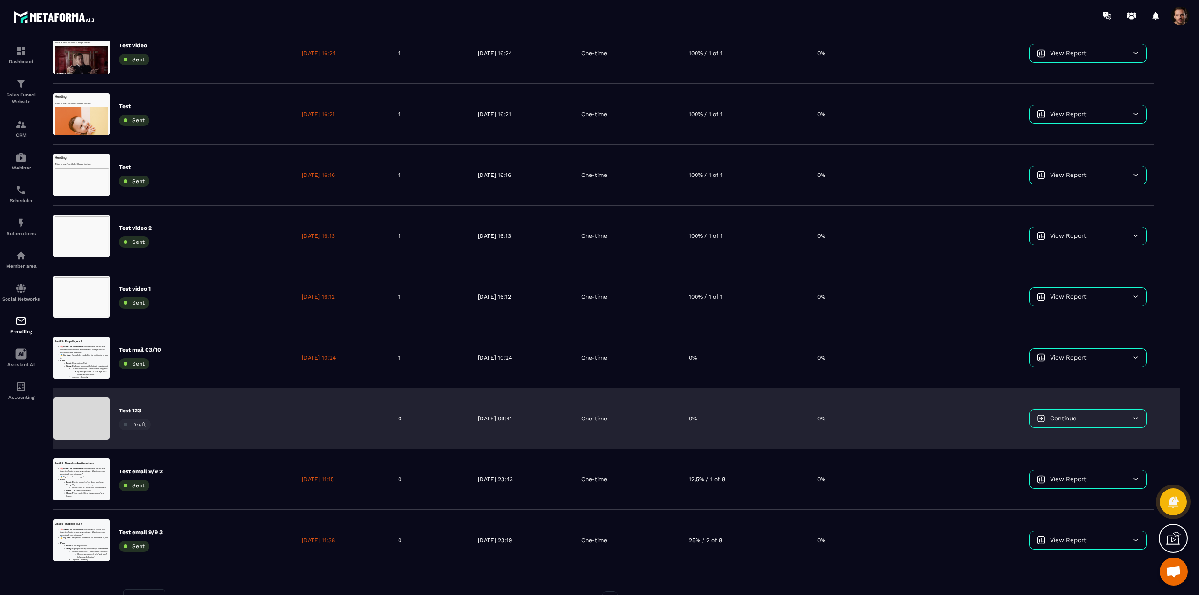
click at [216, 417] on div "Test 123 Draft" at bounding box center [173, 418] width 241 height 61
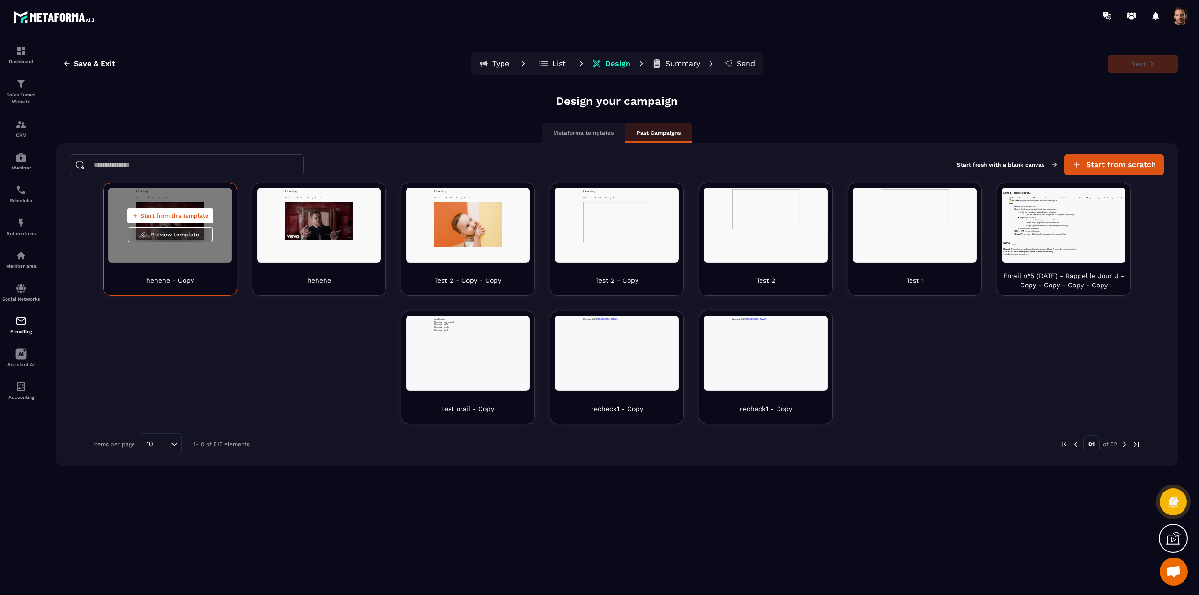
click at [179, 216] on span "Start from this template" at bounding box center [175, 215] width 68 height 7
